Goal: Transaction & Acquisition: Purchase product/service

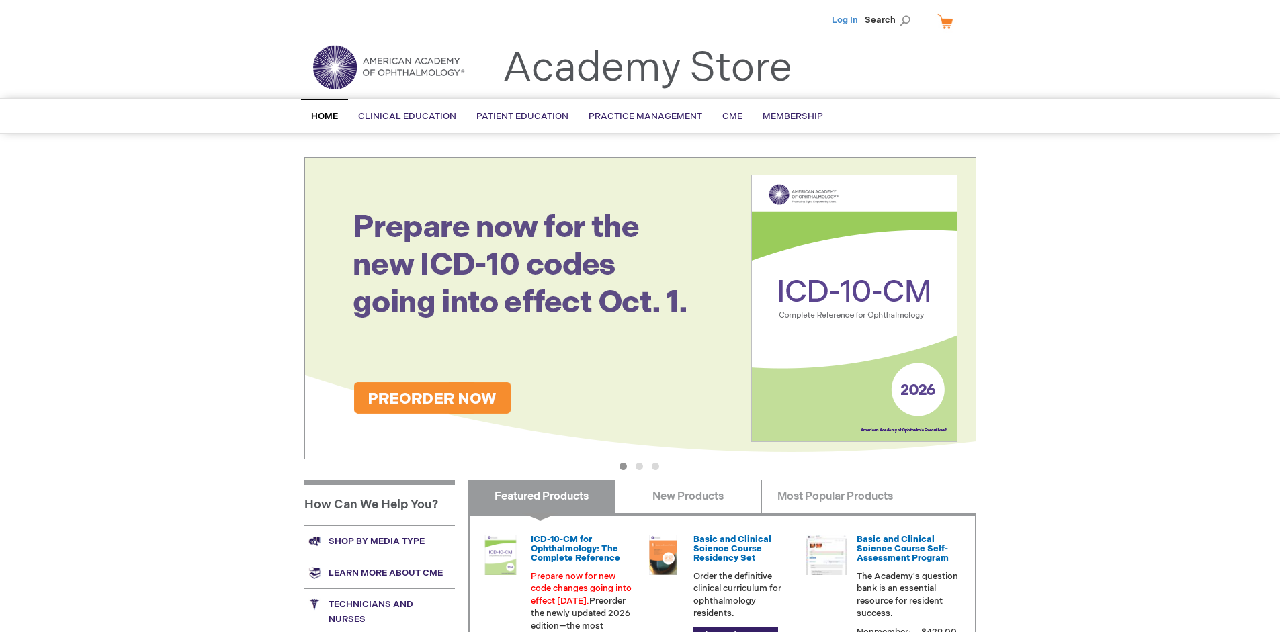
click at [846, 20] on link "Log In" at bounding box center [845, 20] width 26 height 11
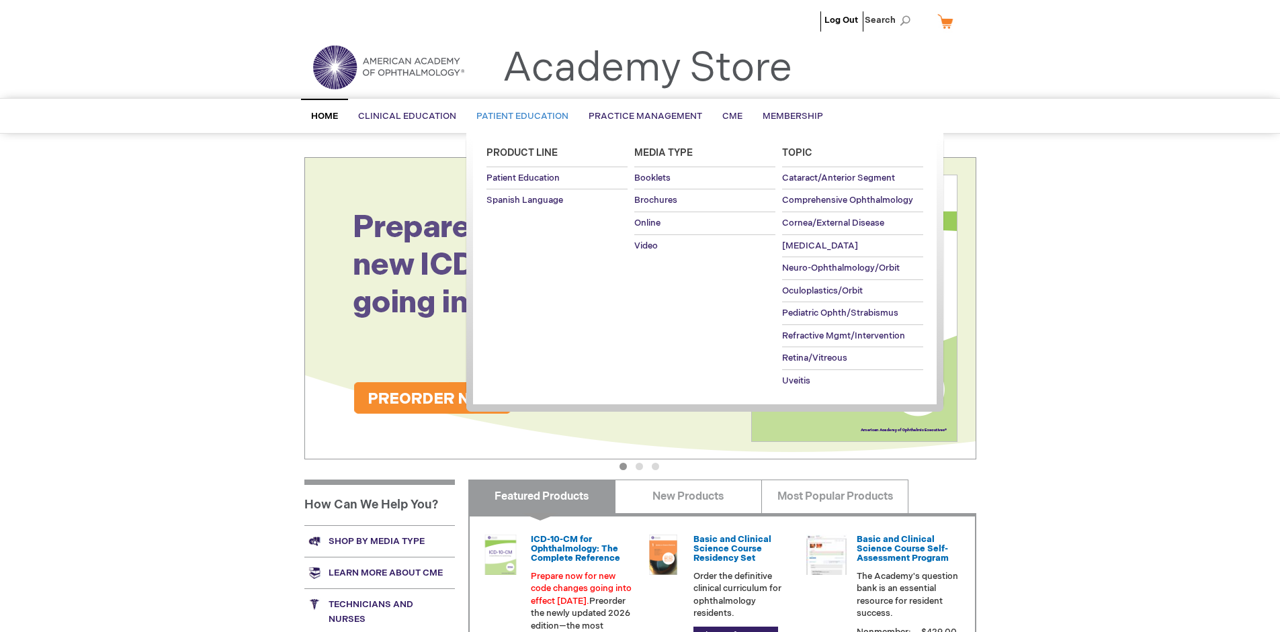
click at [519, 116] on span "Patient Education" at bounding box center [522, 116] width 92 height 11
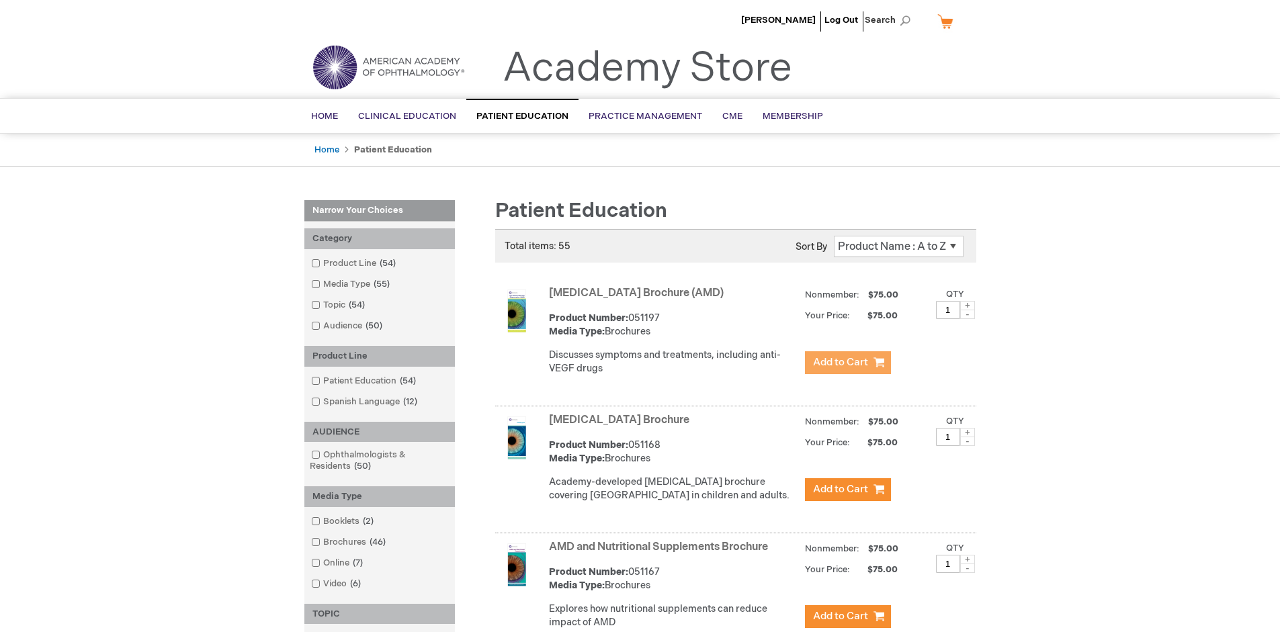
click at [847, 363] on span "Add to Cart" at bounding box center [840, 362] width 55 height 13
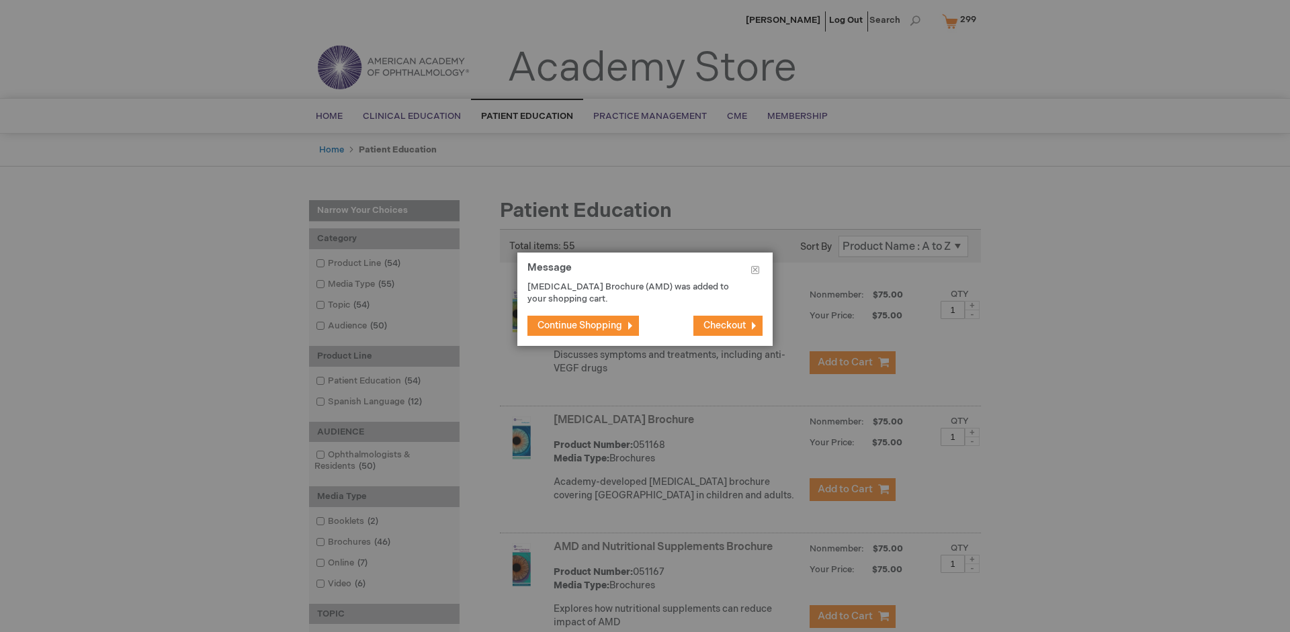
click at [580, 325] on span "Continue Shopping" at bounding box center [579, 325] width 85 height 11
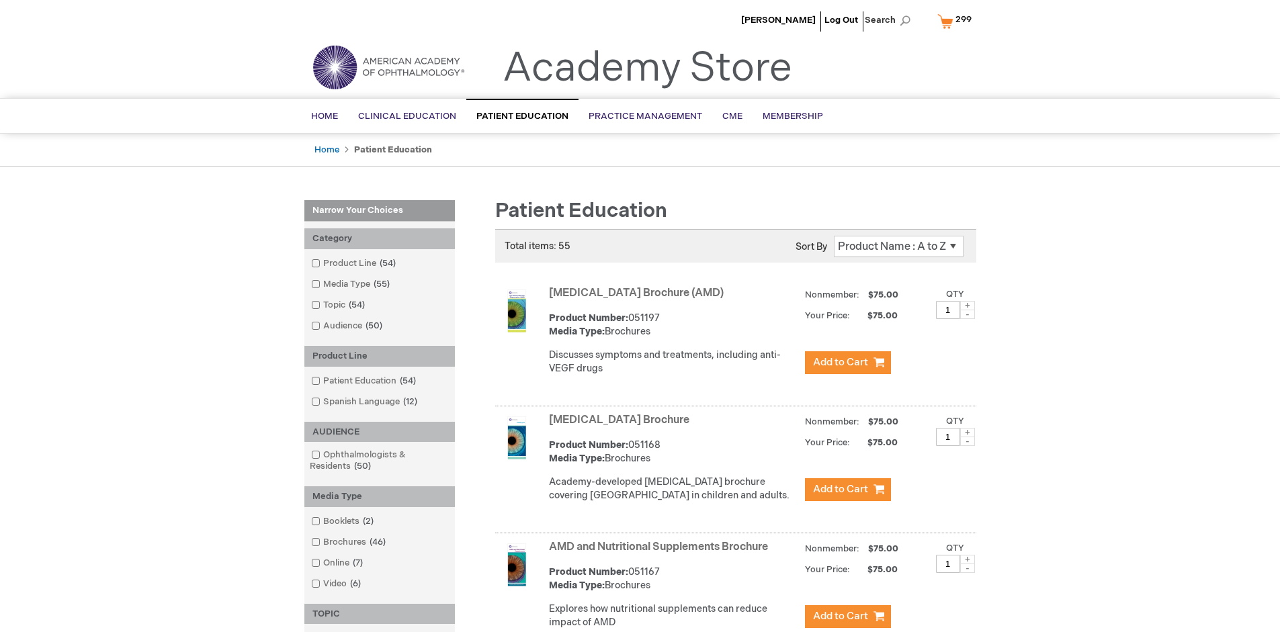
click at [661, 554] on link "AMD and Nutritional Supplements Brochure" at bounding box center [658, 547] width 219 height 13
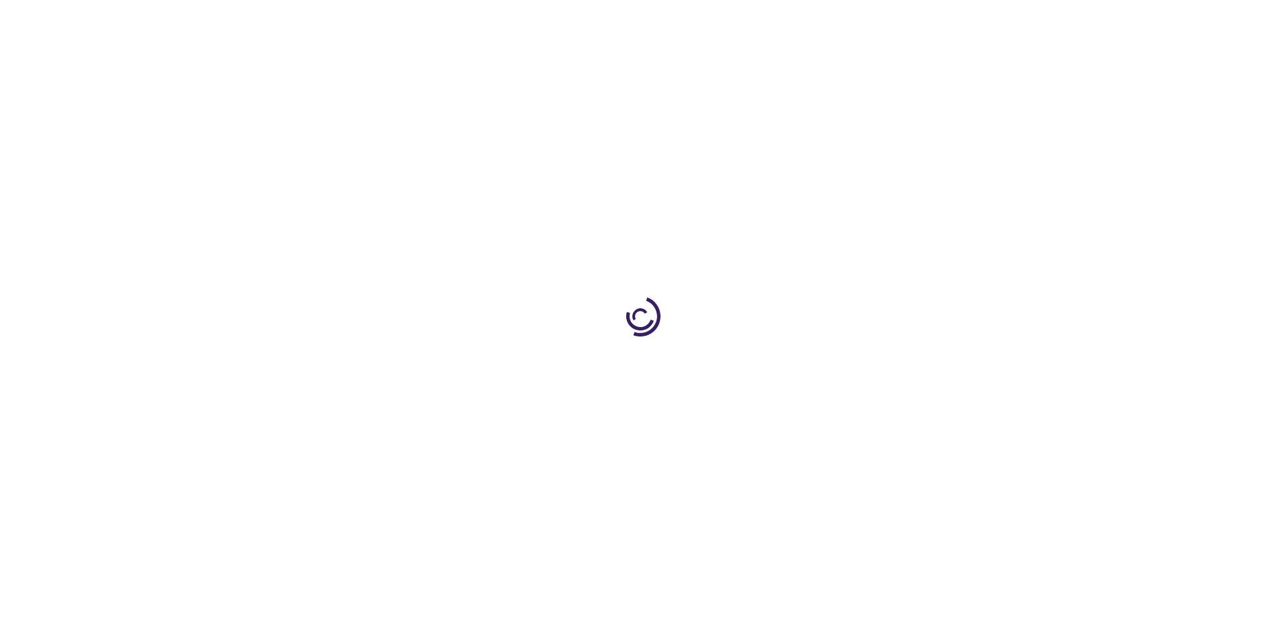
type input "1"
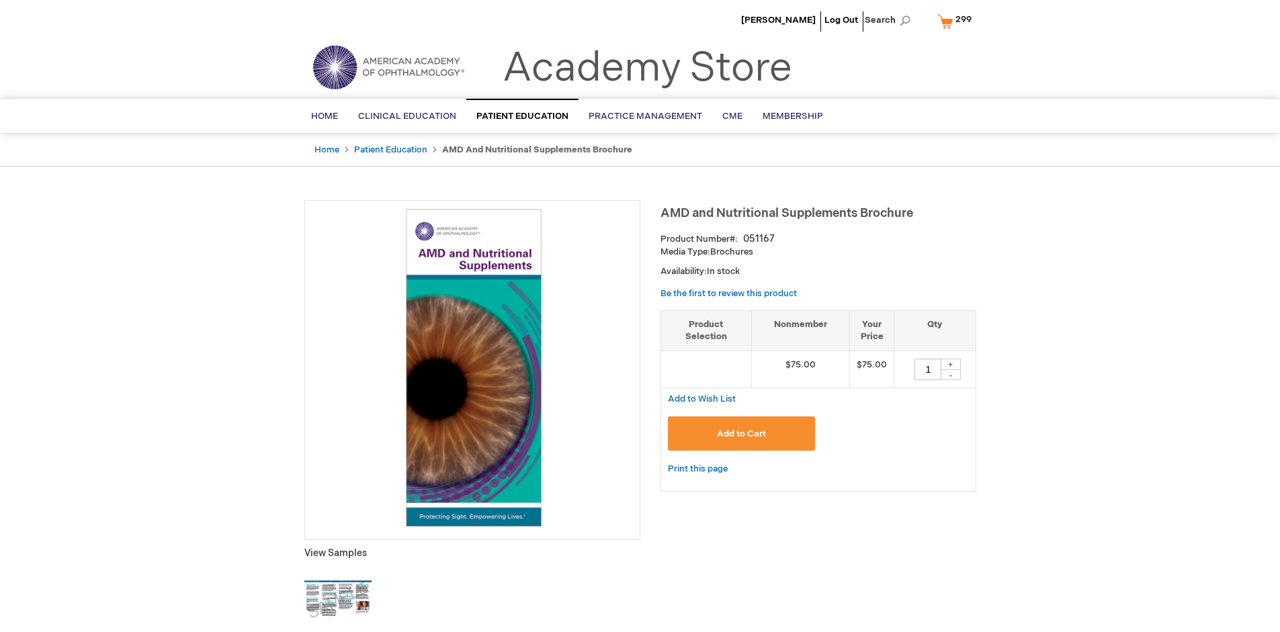
click at [741, 433] on span "Add to Cart" at bounding box center [741, 434] width 49 height 11
